Goal: Obtain resource: Obtain resource

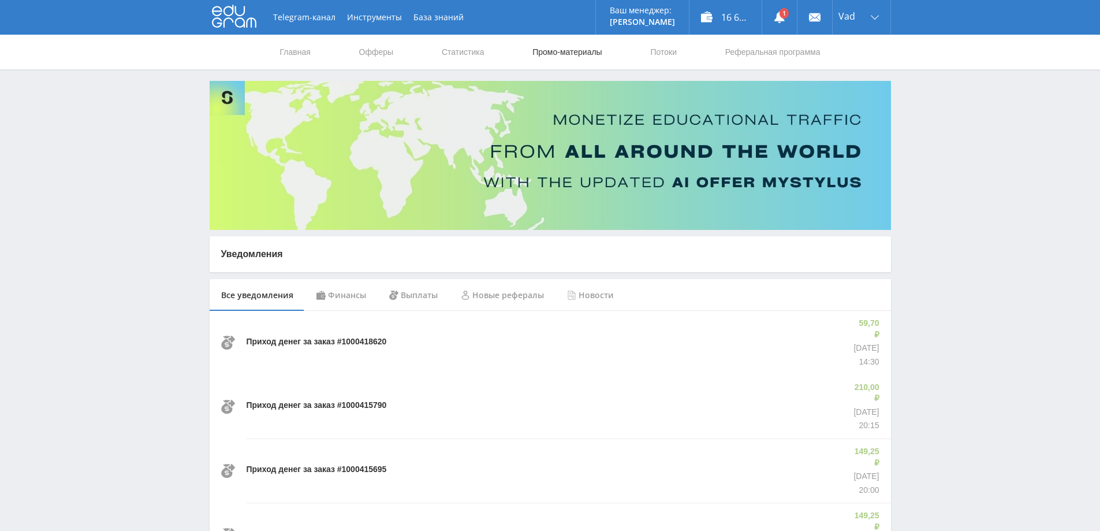
click at [581, 49] on link "Промо-материалы" at bounding box center [567, 52] width 72 height 35
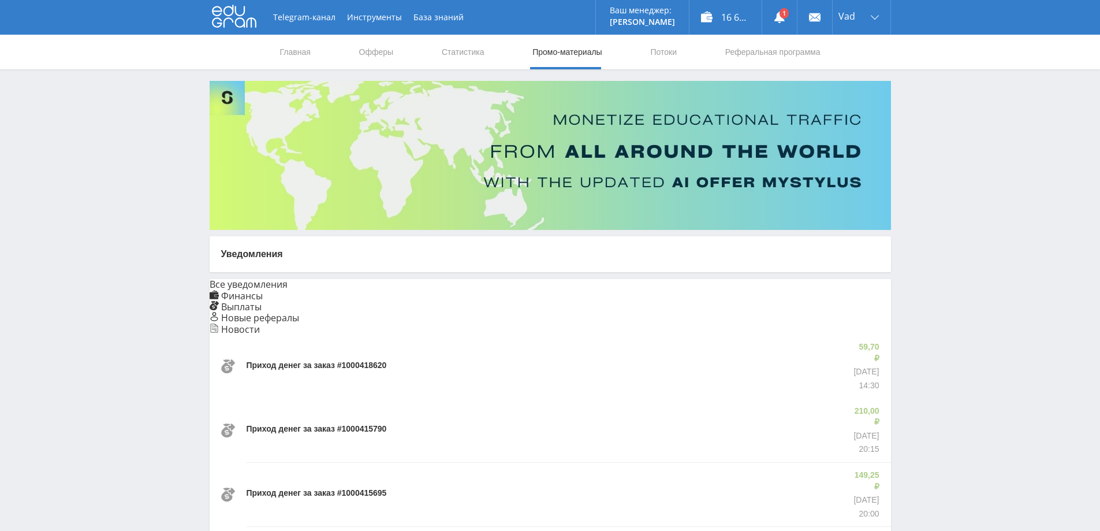
select select "376"
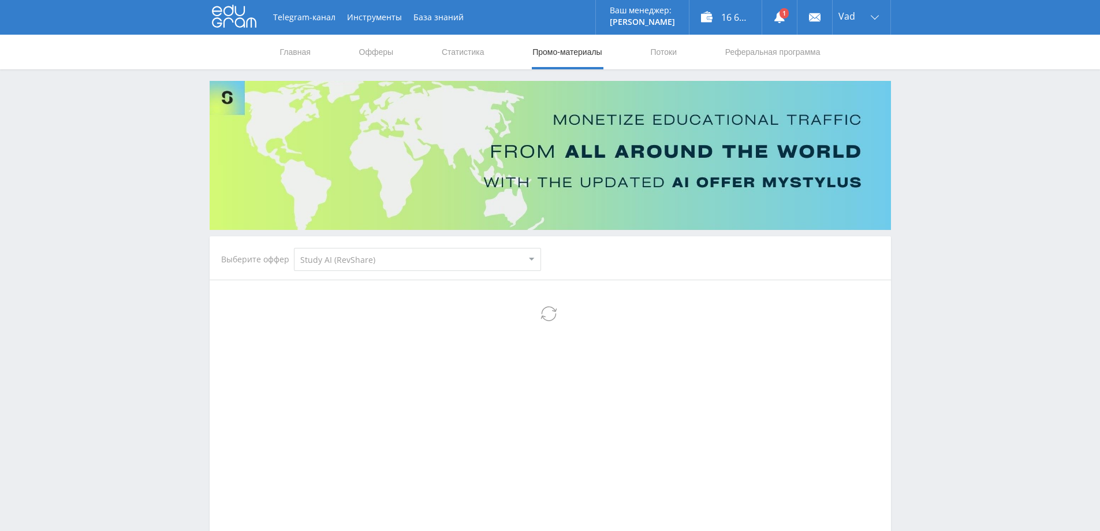
select select "376"
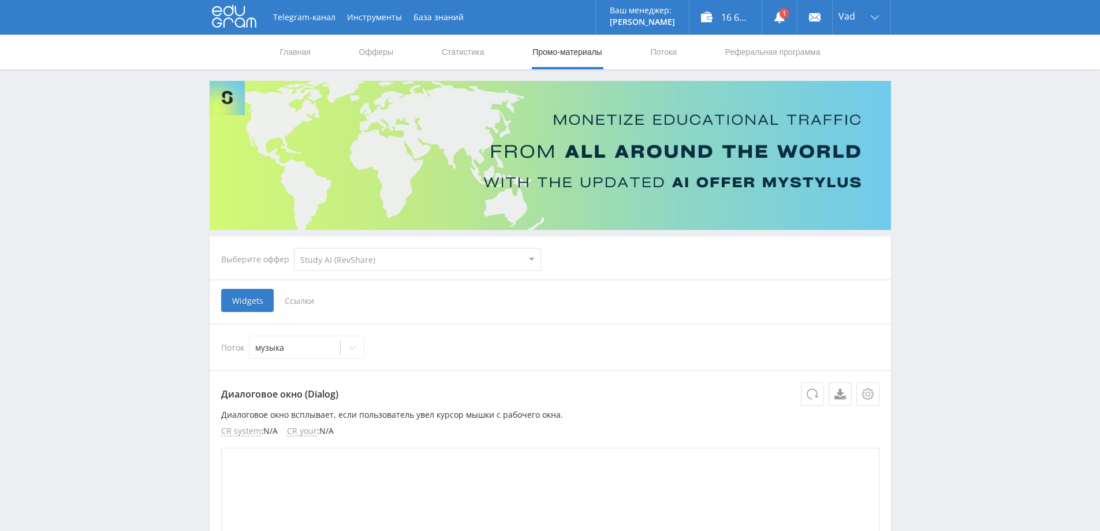
click at [306, 304] on span "Ссылки" at bounding box center [299, 300] width 51 height 23
click at [0, 0] on input "Ссылки" at bounding box center [0, 0] width 0 height 0
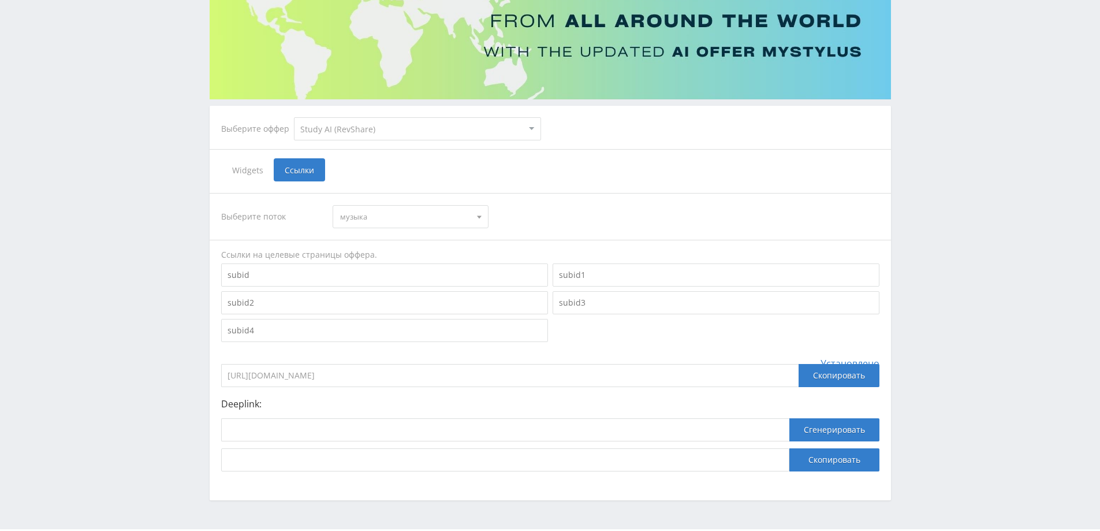
scroll to position [163, 0]
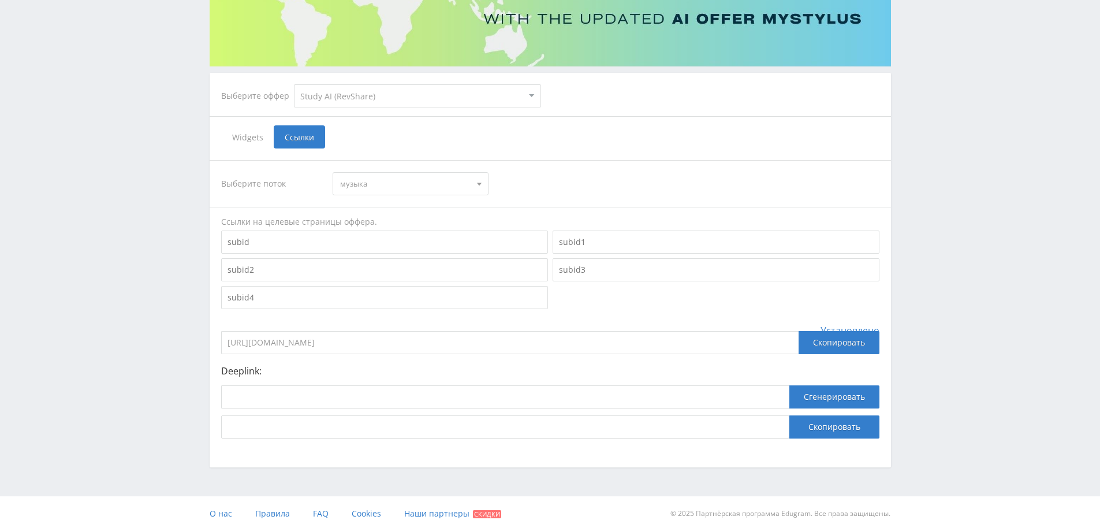
click at [396, 181] on span "музыка" at bounding box center [405, 184] width 131 height 22
click at [370, 237] on button "default" at bounding box center [410, 237] width 155 height 16
click at [829, 341] on div "Скопировать" at bounding box center [839, 342] width 81 height 23
click at [271, 394] on input at bounding box center [505, 396] width 568 height 23
paste input "[URL]"
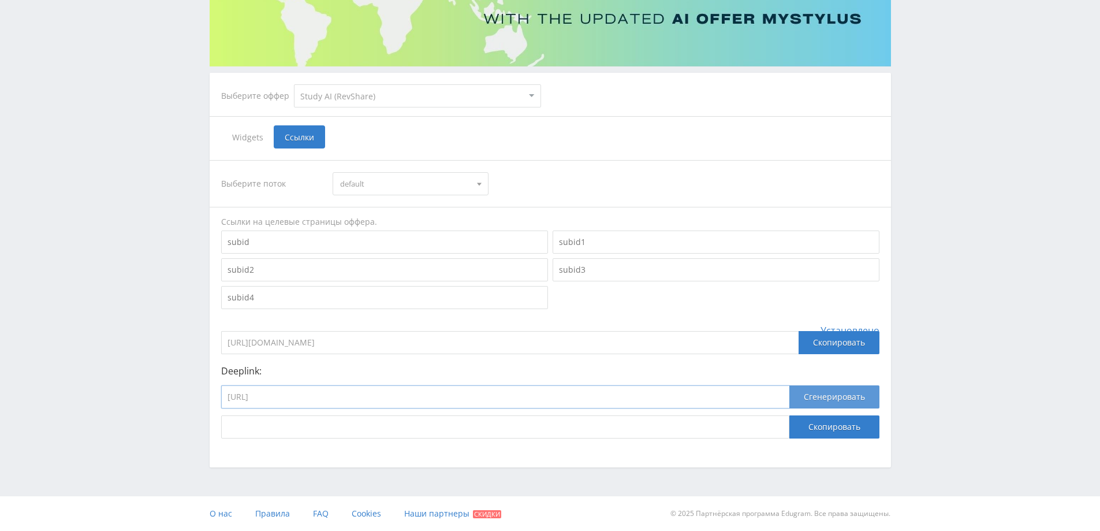
type input "[URL]"
click at [828, 396] on button "Сгенерировать" at bounding box center [835, 396] width 90 height 23
click at [818, 421] on button "Скопировать" at bounding box center [835, 426] width 90 height 23
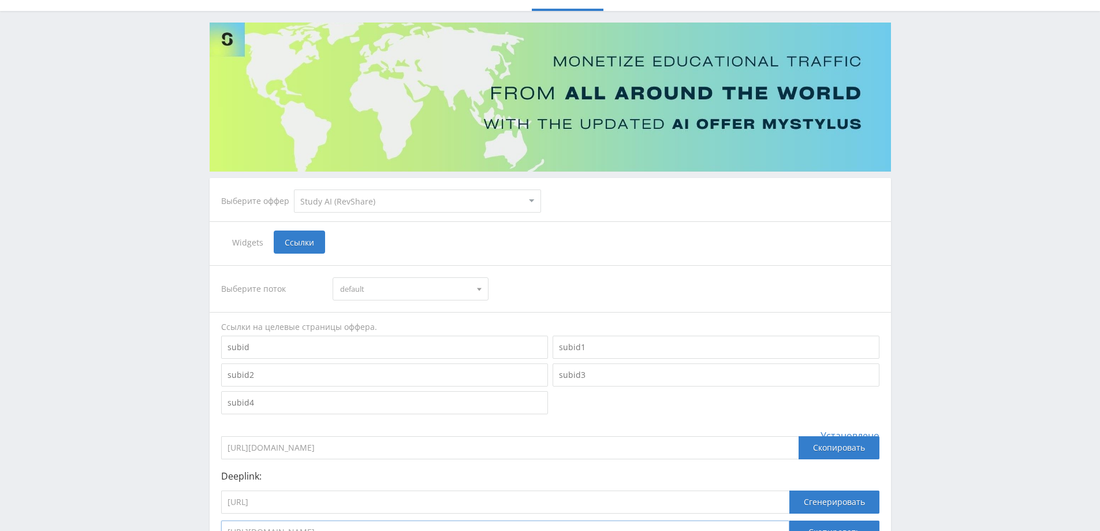
scroll to position [0, 0]
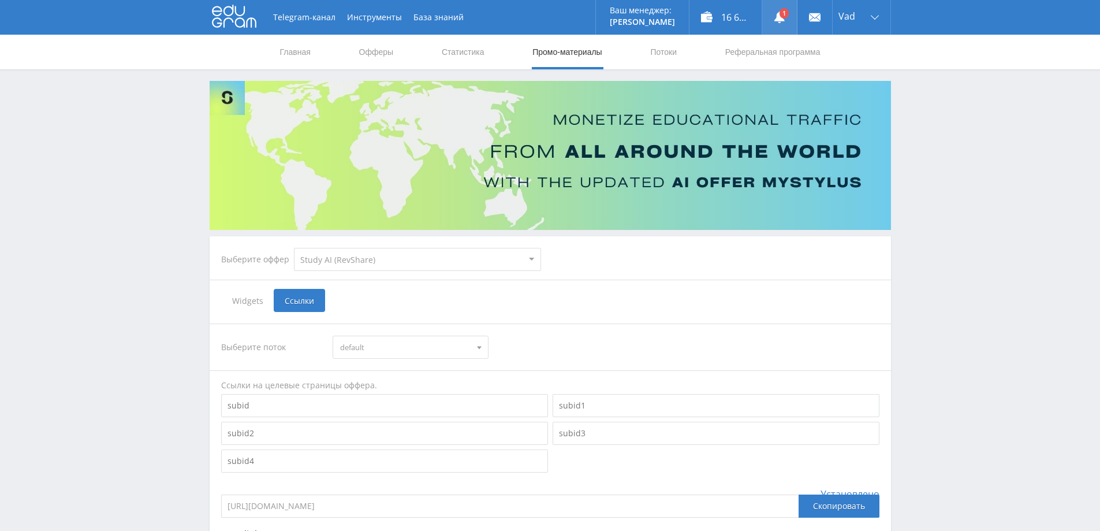
click at [777, 17] on use at bounding box center [780, 18] width 10 height 12
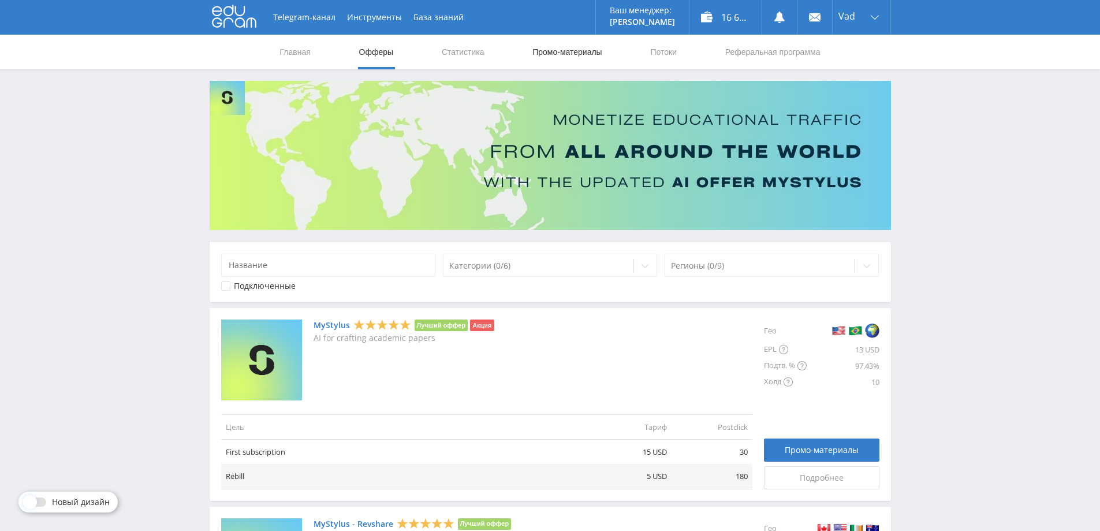
click at [582, 51] on link "Промо-материалы" at bounding box center [567, 52] width 72 height 35
select select "376"
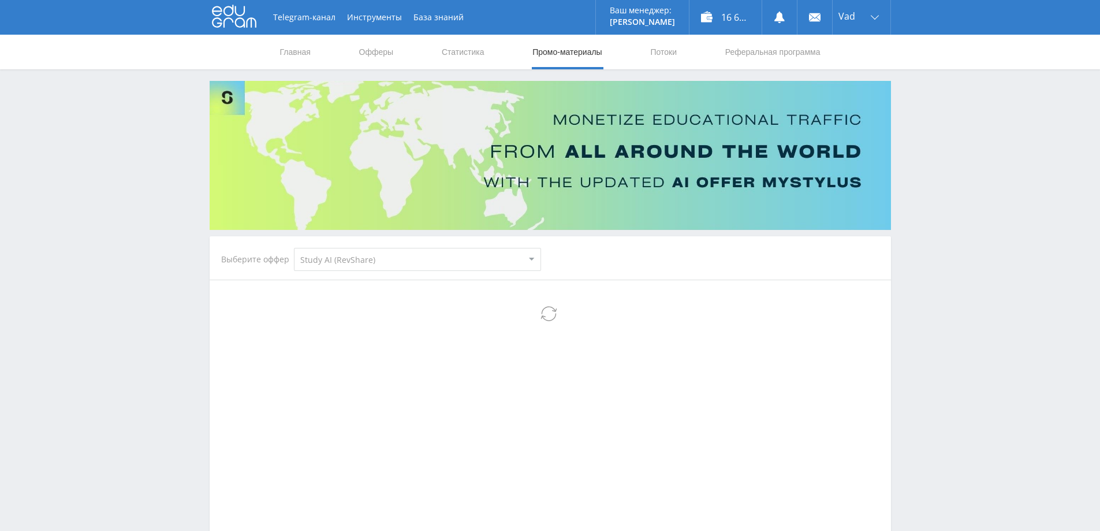
select select "376"
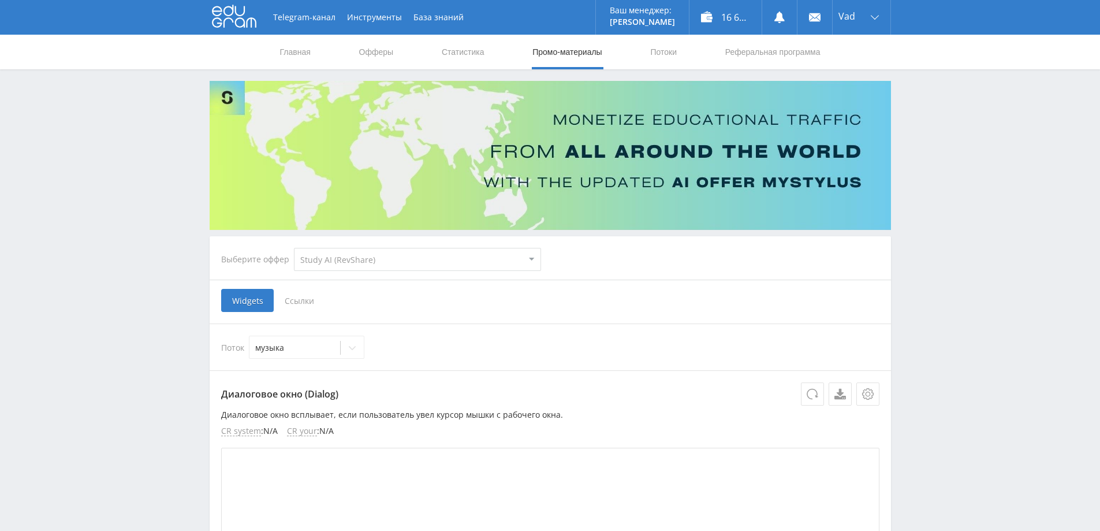
click at [300, 301] on span "Ссылки" at bounding box center [299, 300] width 51 height 23
click at [0, 0] on input "Ссылки" at bounding box center [0, 0] width 0 height 0
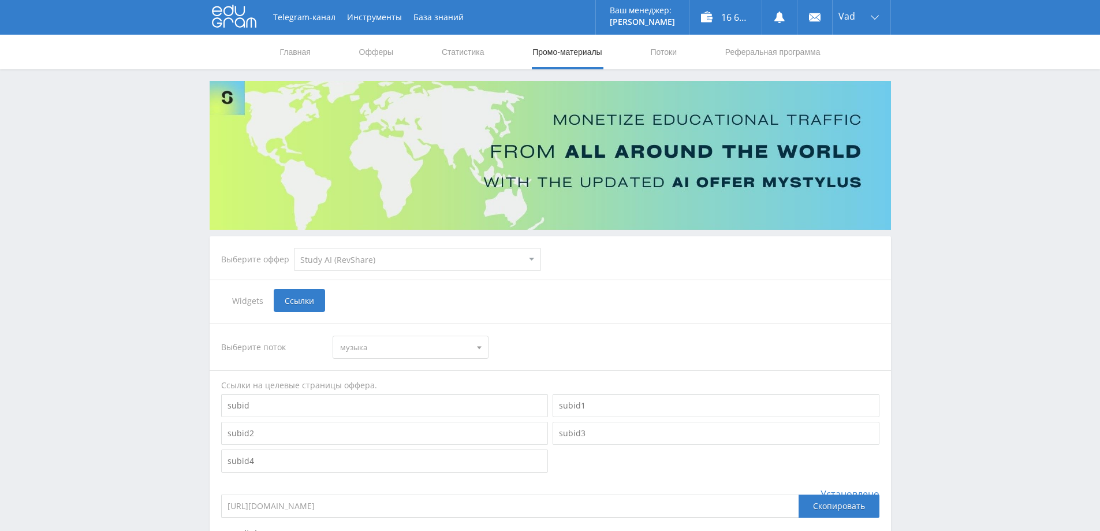
click at [410, 345] on span "музыка" at bounding box center [405, 347] width 131 height 22
click at [393, 369] on button "музыка" at bounding box center [410, 368] width 155 height 16
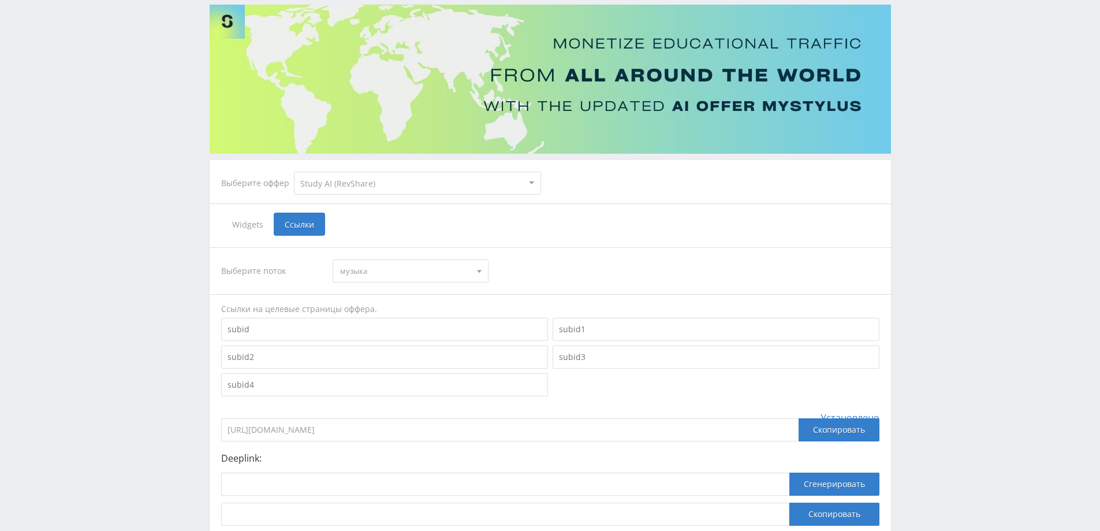
scroll to position [163, 0]
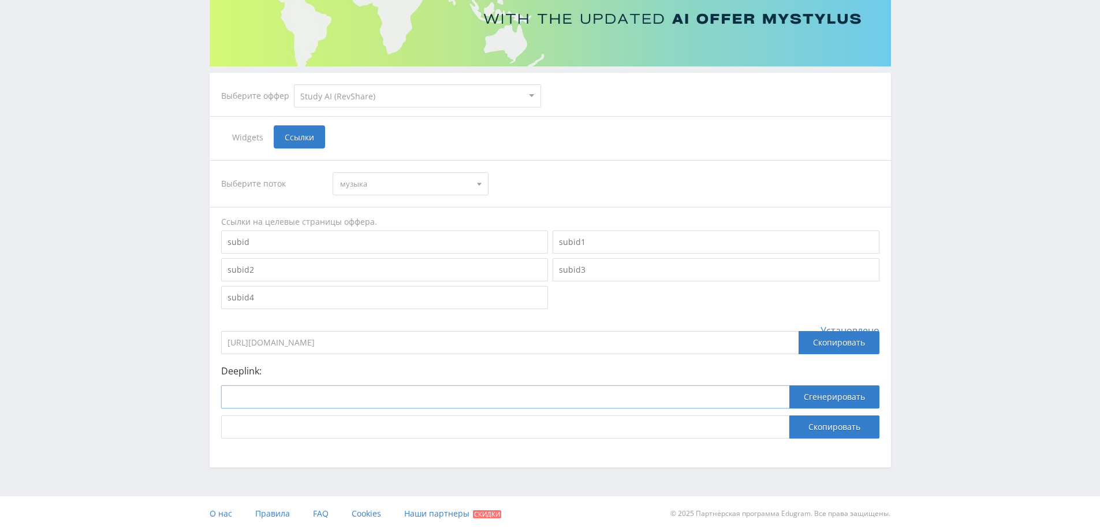
click at [364, 396] on input at bounding box center [505, 396] width 568 height 23
paste input "https://study24.ai/chat/suno"
type input "https://study24.ai/chat/suno"
click at [822, 399] on button "Сгенерировать" at bounding box center [835, 396] width 90 height 23
click at [822, 342] on div "Скопировать" at bounding box center [839, 342] width 81 height 23
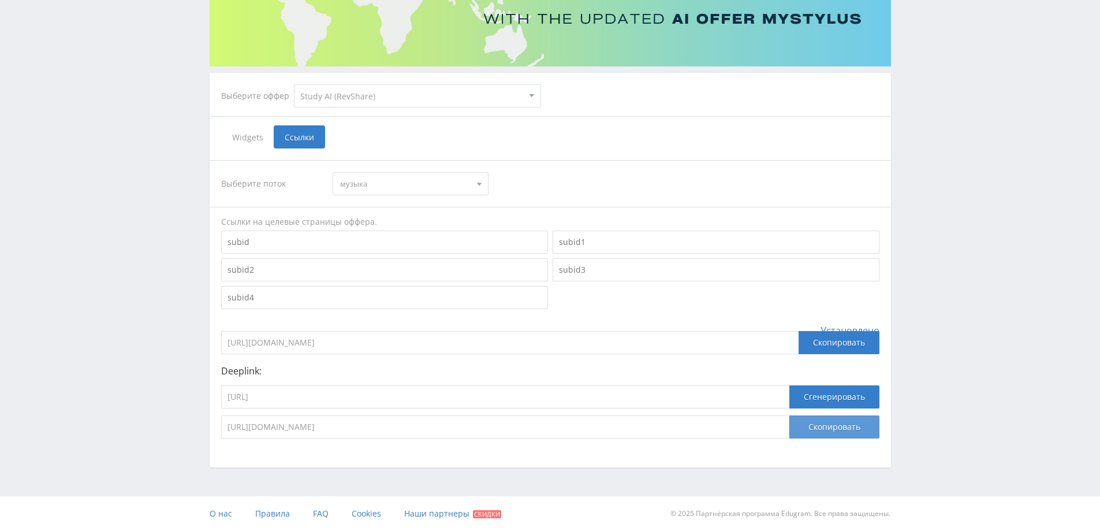
click at [818, 422] on button "Скопировать" at bounding box center [835, 426] width 90 height 23
